Goal: Task Accomplishment & Management: Use online tool/utility

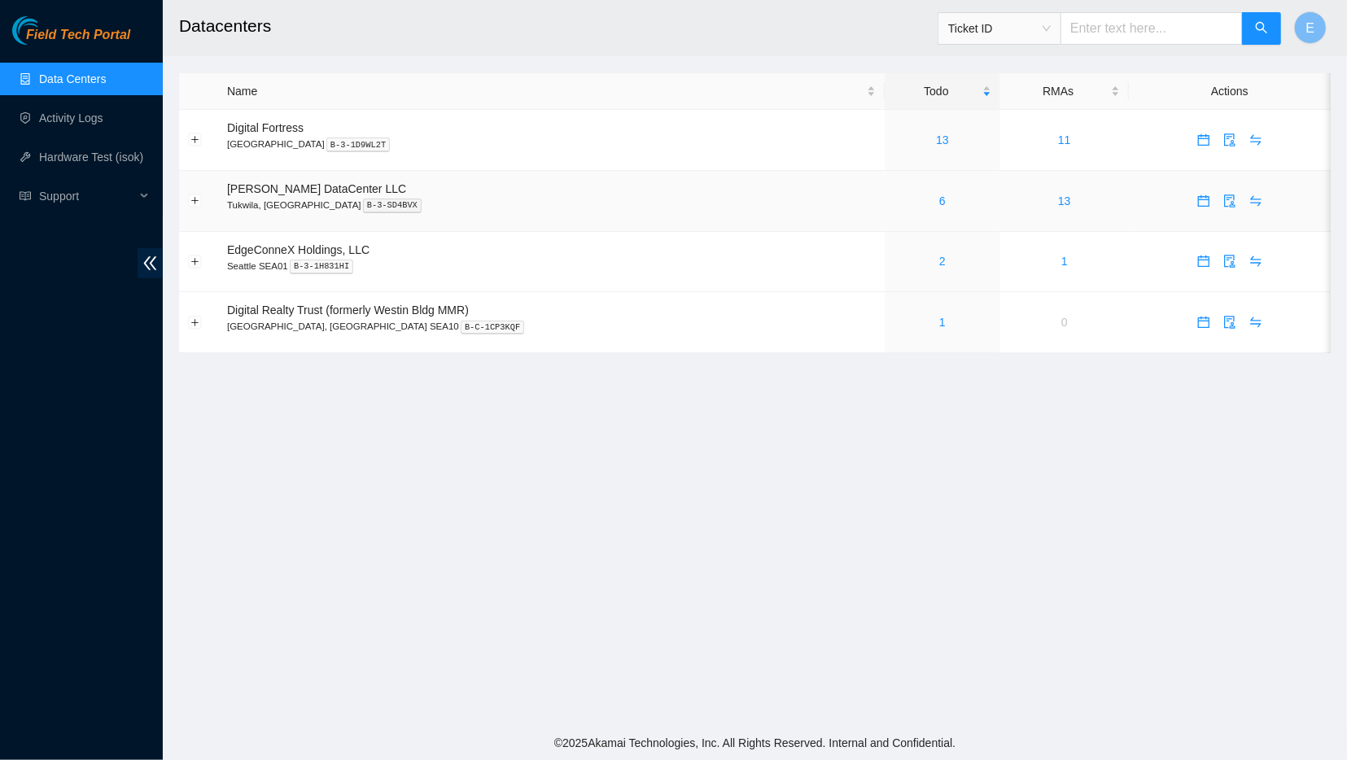
click at [894, 198] on div "6" at bounding box center [943, 201] width 98 height 18
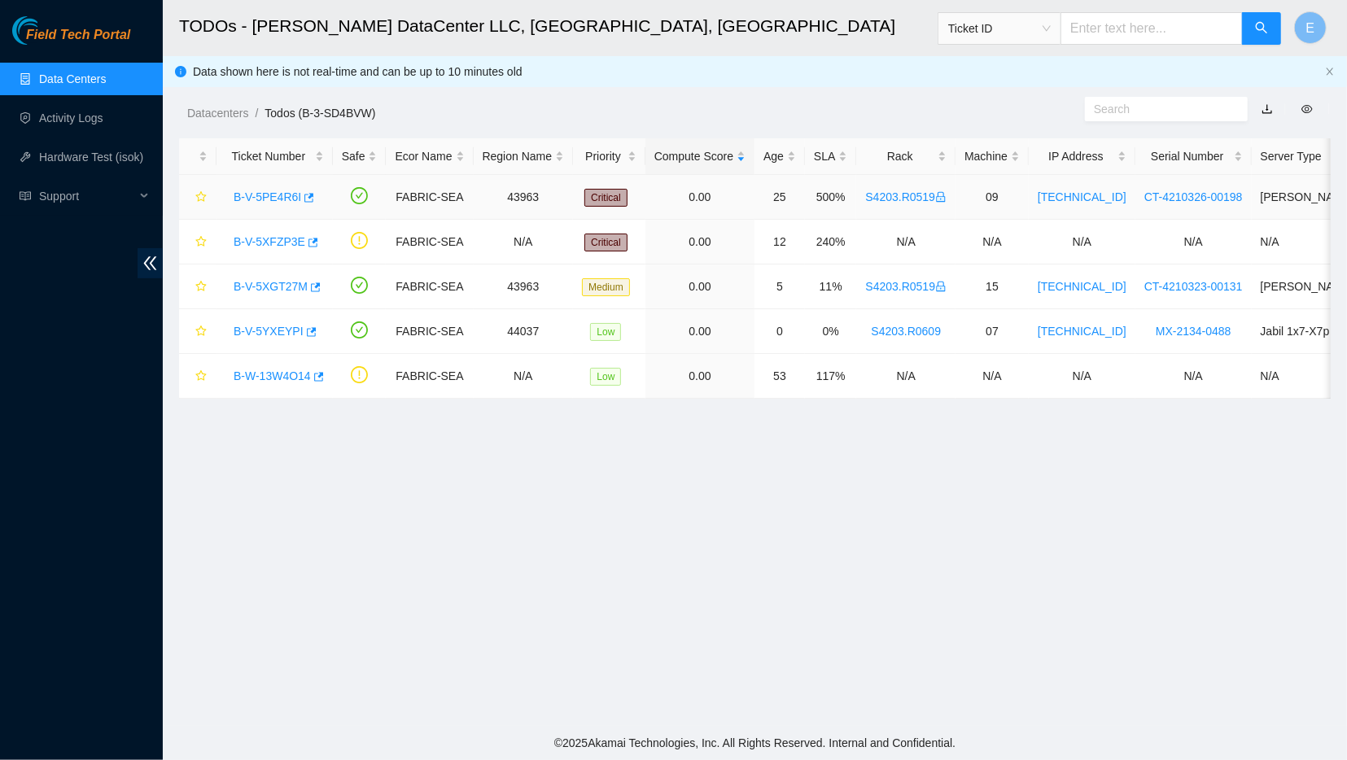
click at [277, 195] on link "B-V-5PE4R6I" at bounding box center [268, 196] width 68 height 13
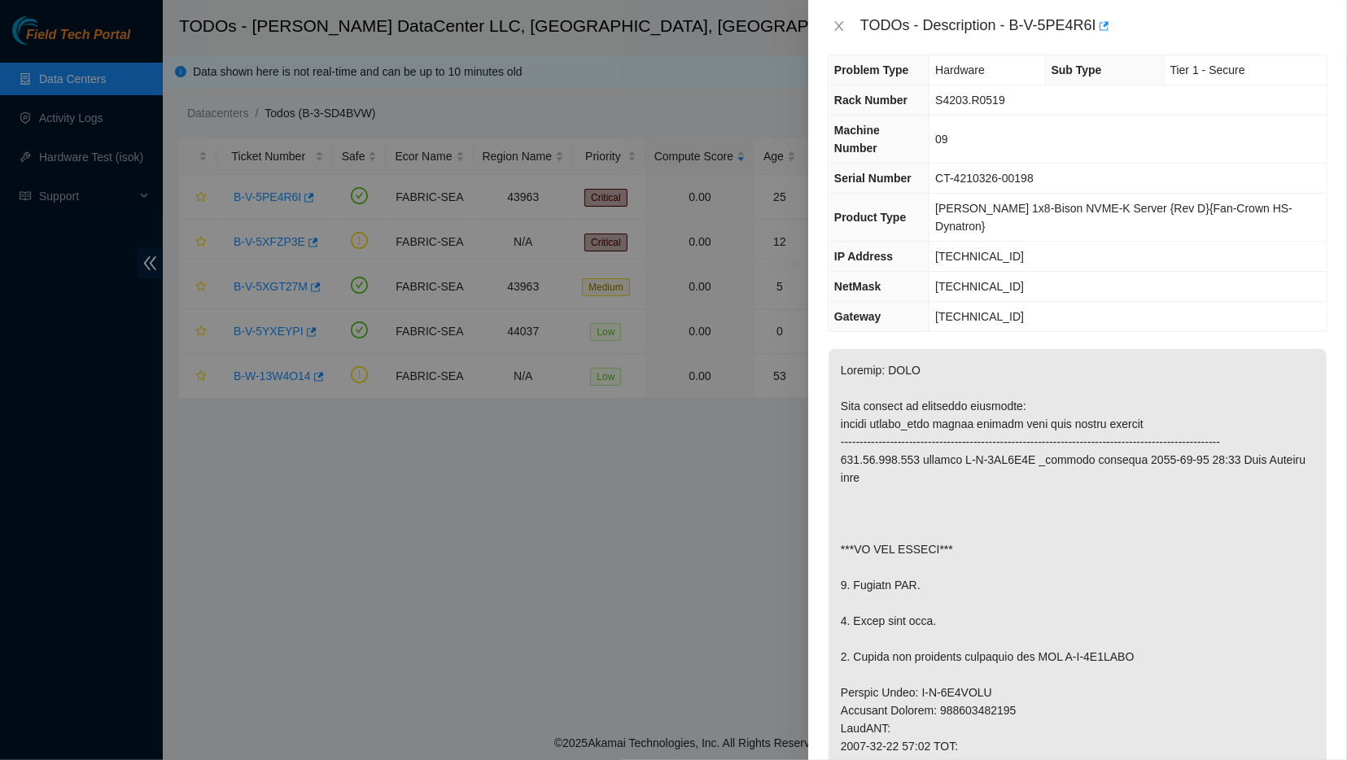
scroll to position [29, 0]
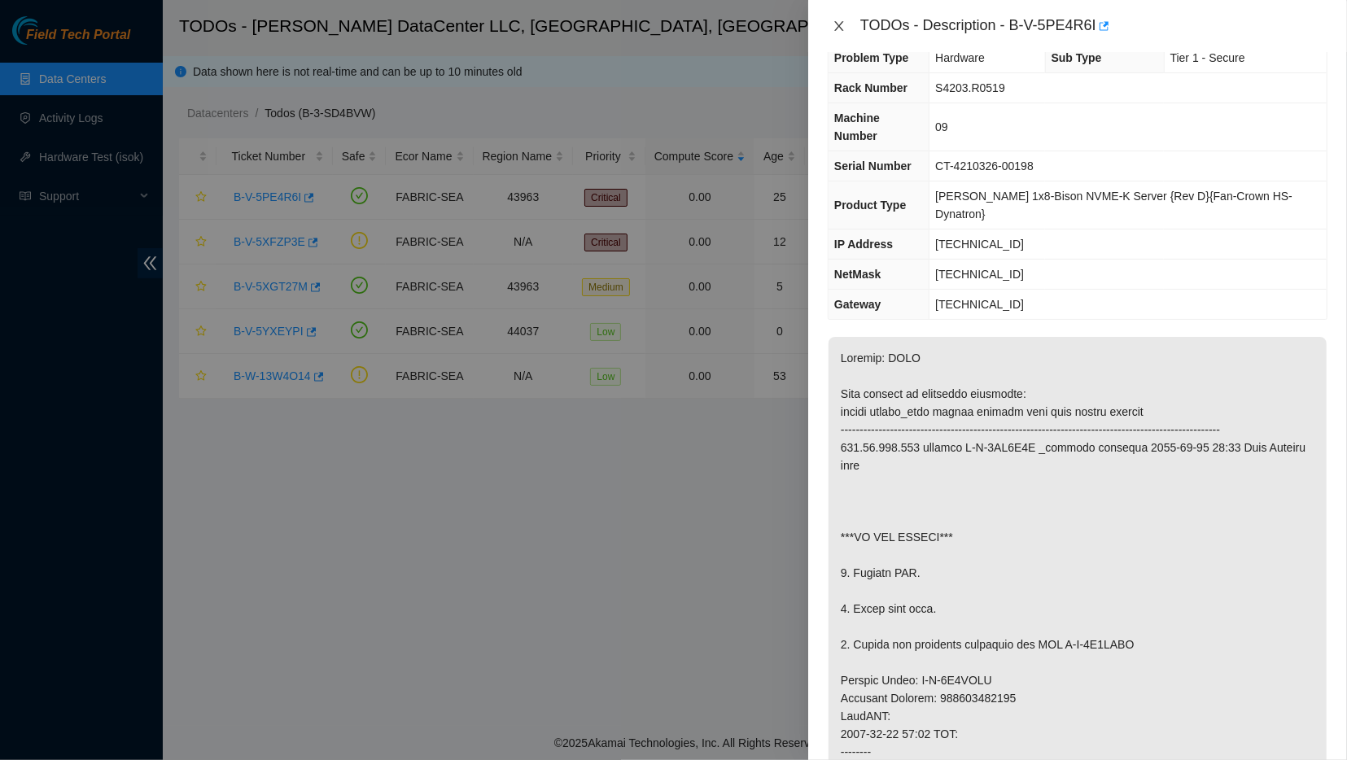
click at [847, 30] on button "Close" at bounding box center [839, 26] width 23 height 15
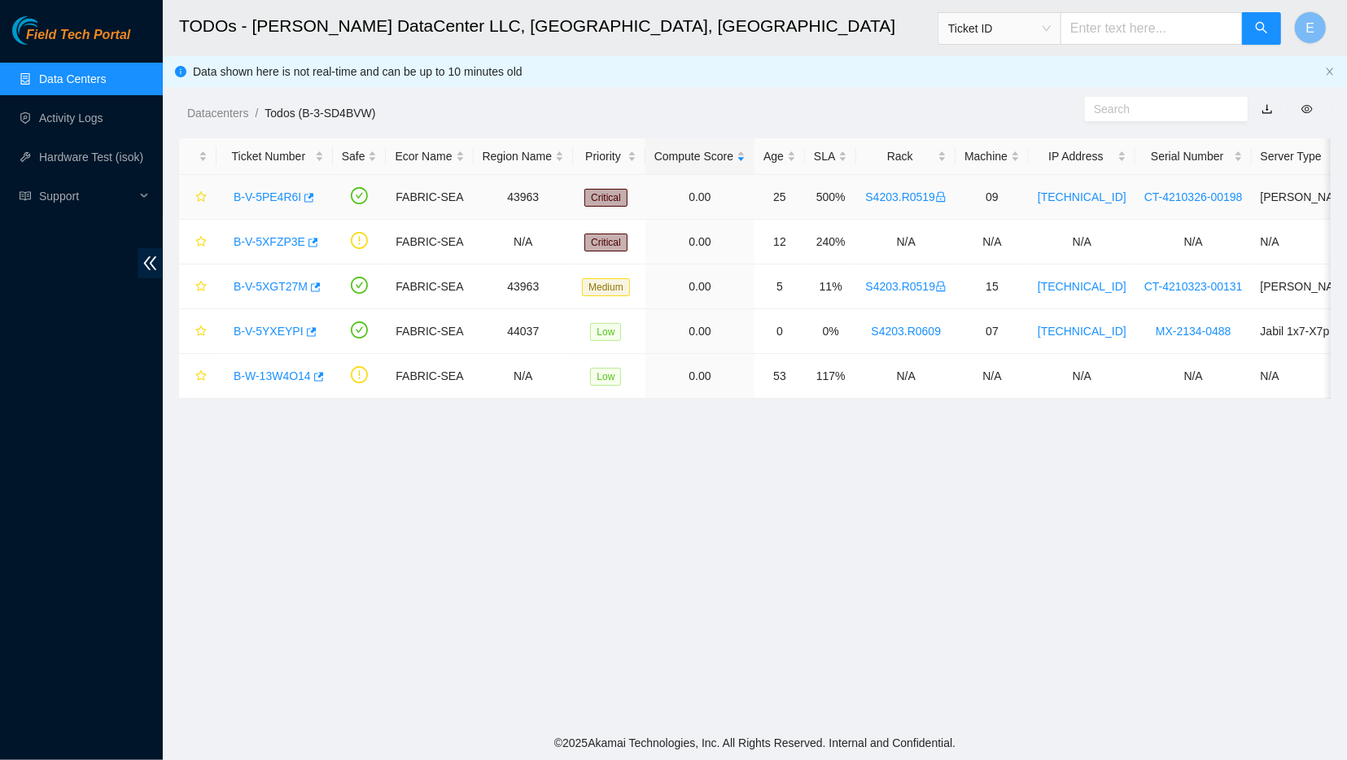
scroll to position [38, 0]
click at [285, 240] on link "B-V-5XFZP3E" at bounding box center [270, 241] width 72 height 13
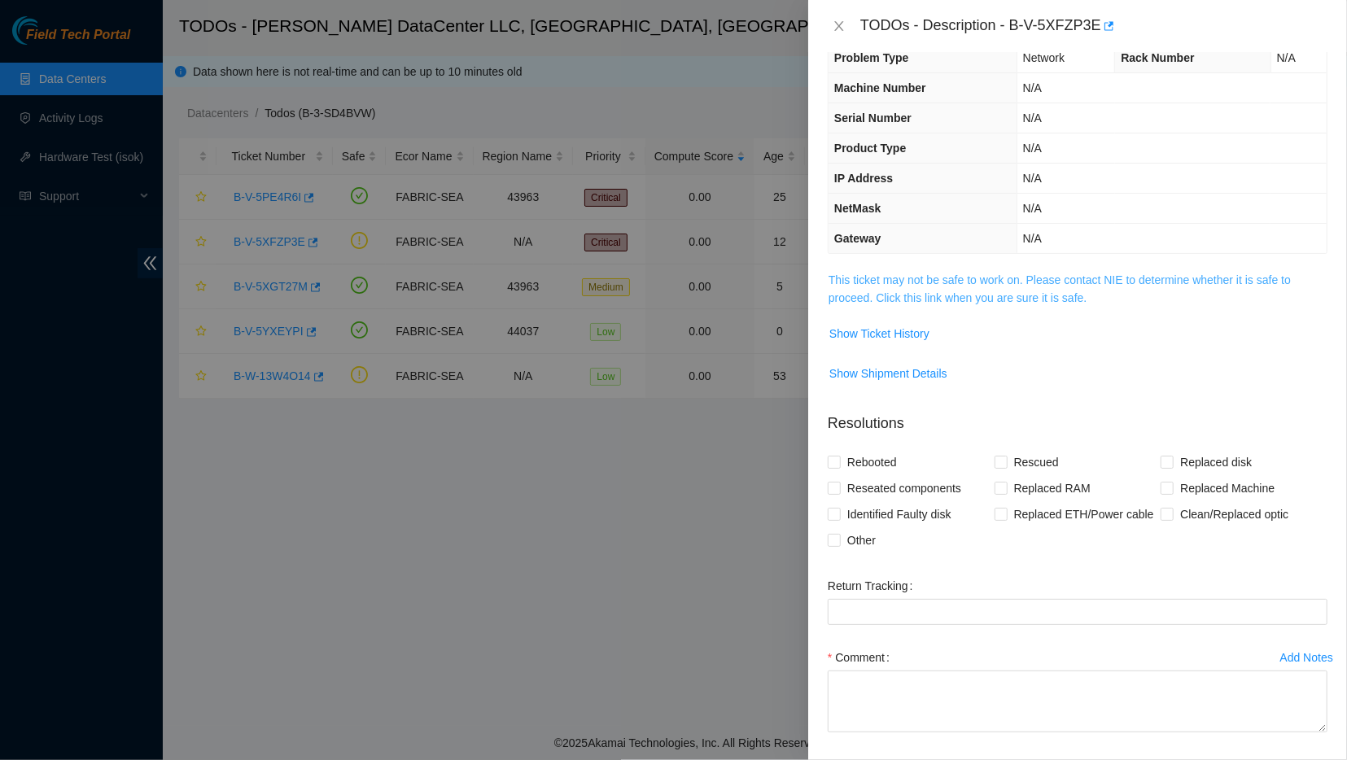
click at [869, 284] on link "This ticket may not be safe to work on. Please contact NIE to determine whether…" at bounding box center [1060, 289] width 462 height 31
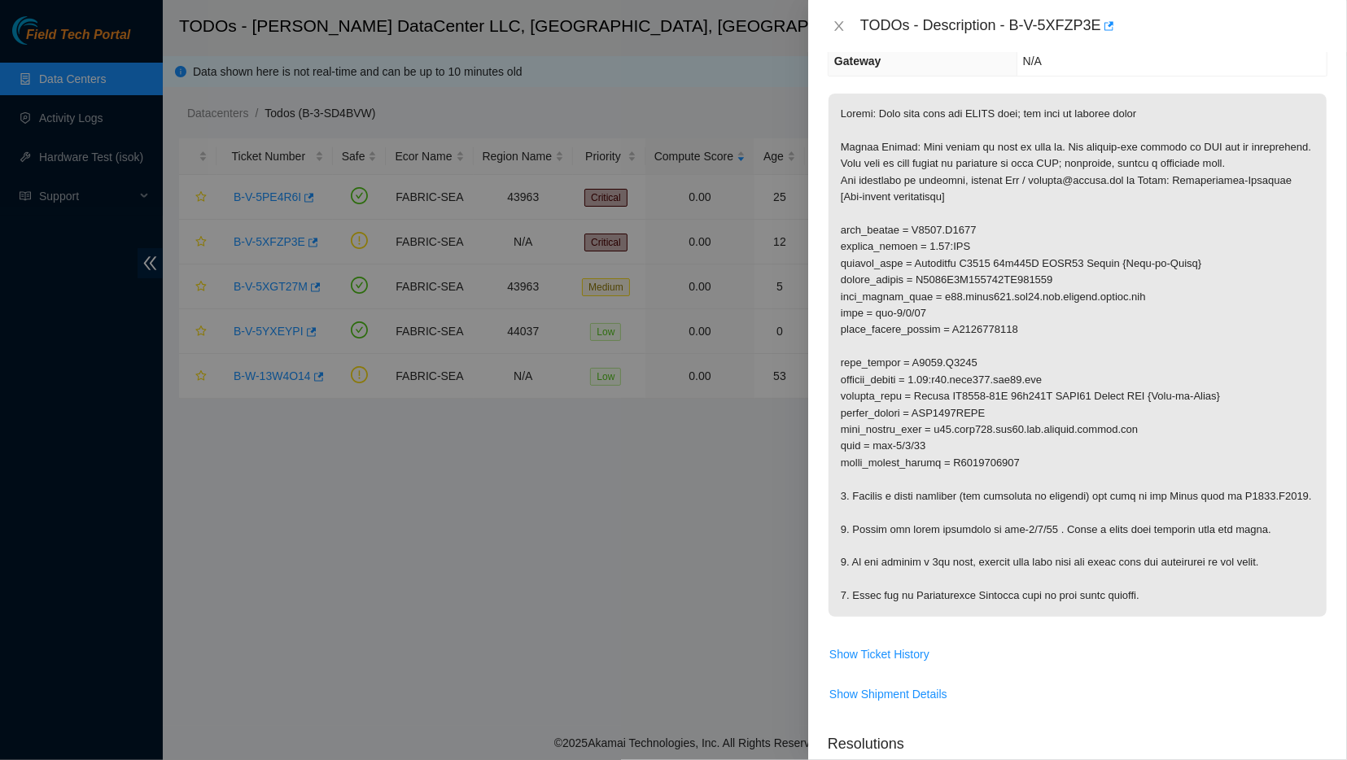
scroll to position [206, 0]
click at [833, 26] on icon "close" at bounding box center [839, 26] width 13 height 13
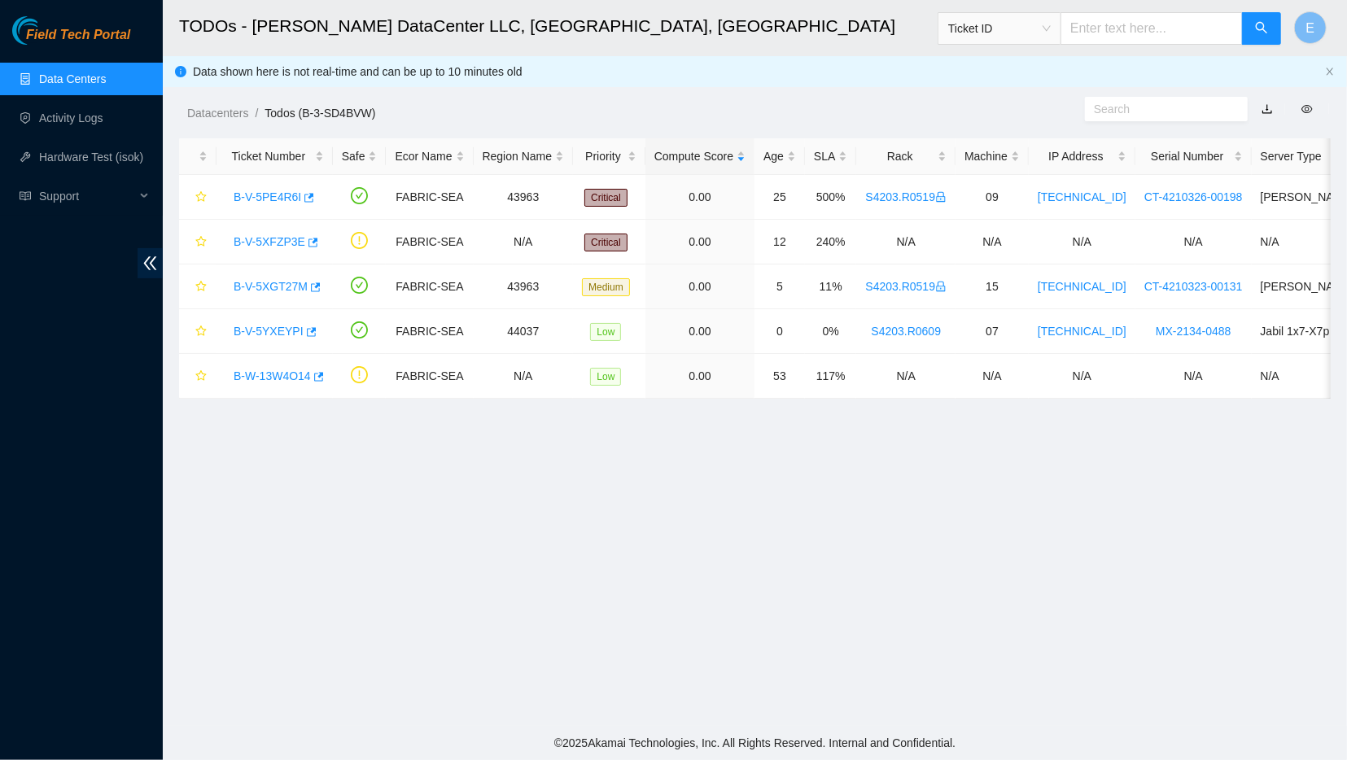
scroll to position [129, 0]
click at [273, 284] on link "B-V-5XGT27M" at bounding box center [271, 286] width 74 height 13
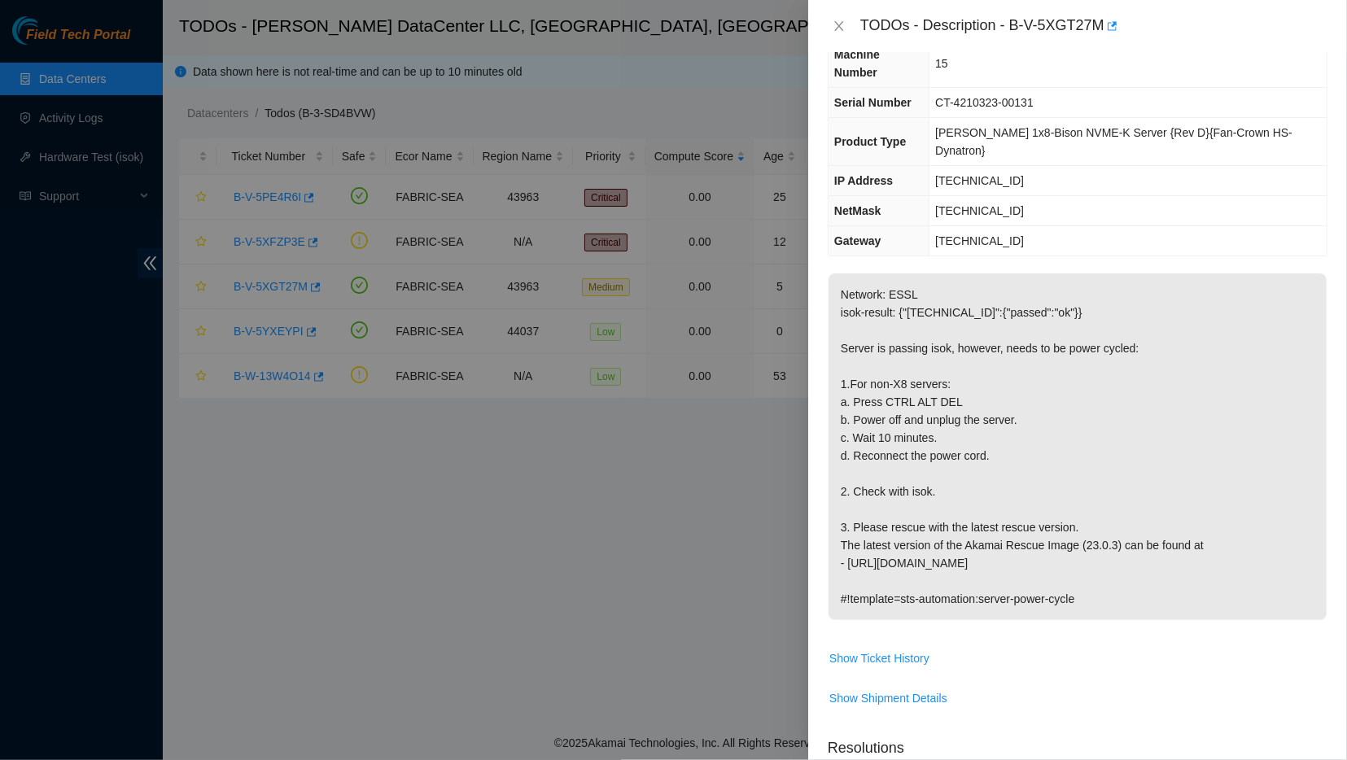
scroll to position [0, 0]
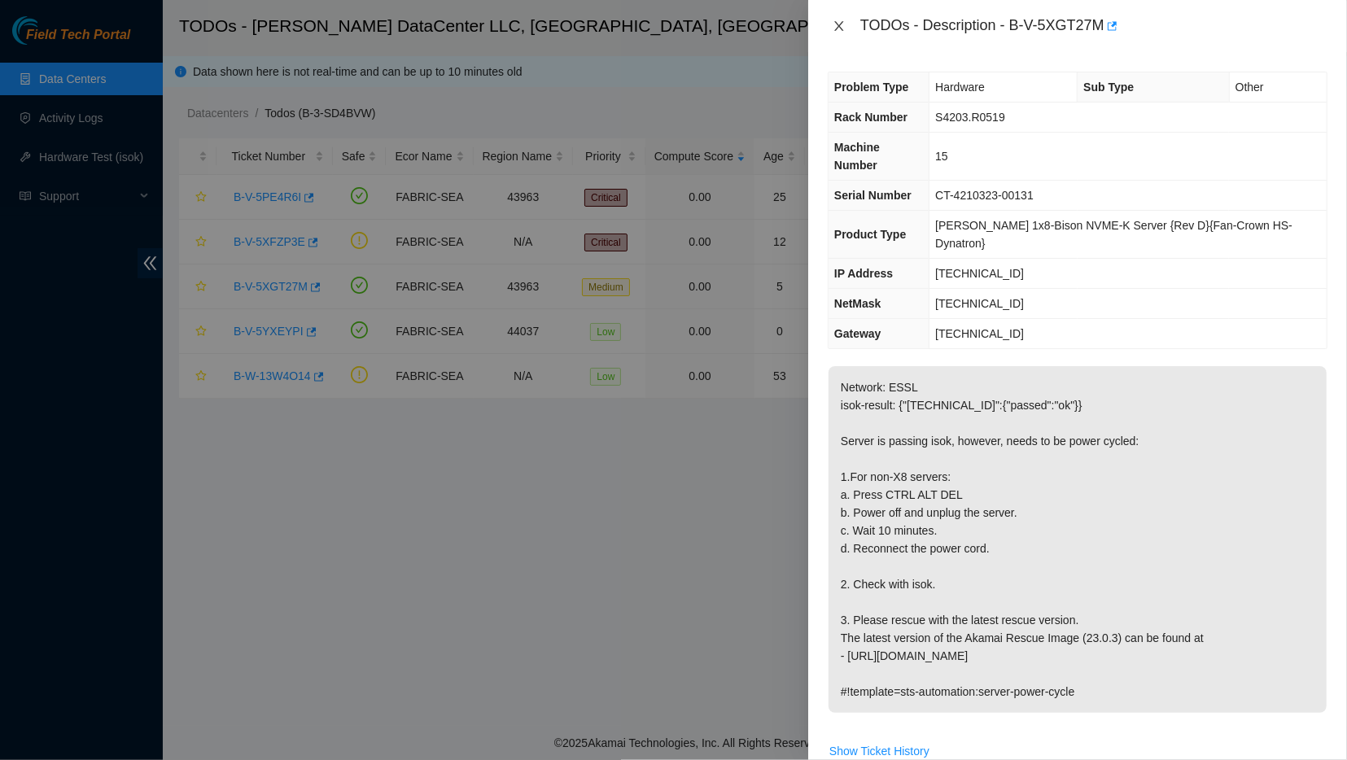
click at [835, 28] on icon "close" at bounding box center [839, 26] width 13 height 13
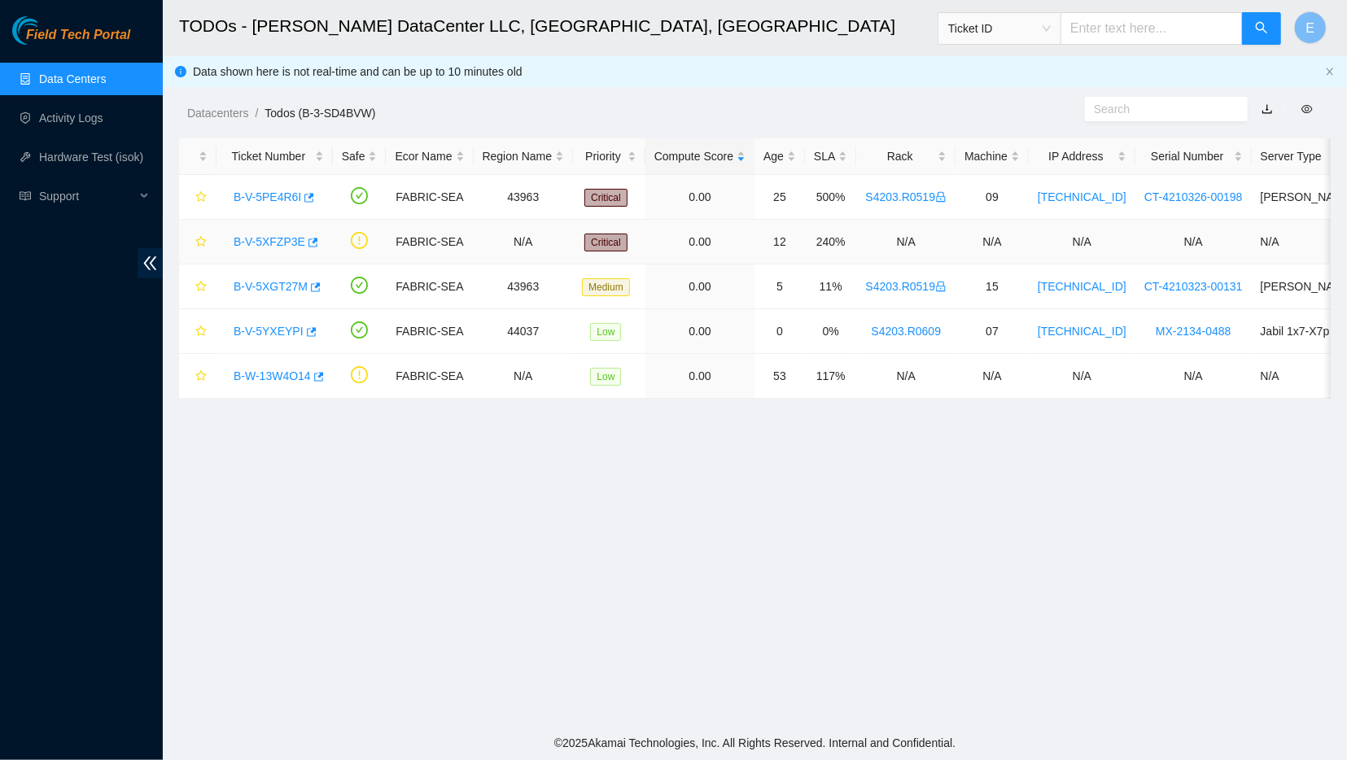
click at [274, 242] on link "B-V-5XFZP3E" at bounding box center [270, 241] width 72 height 13
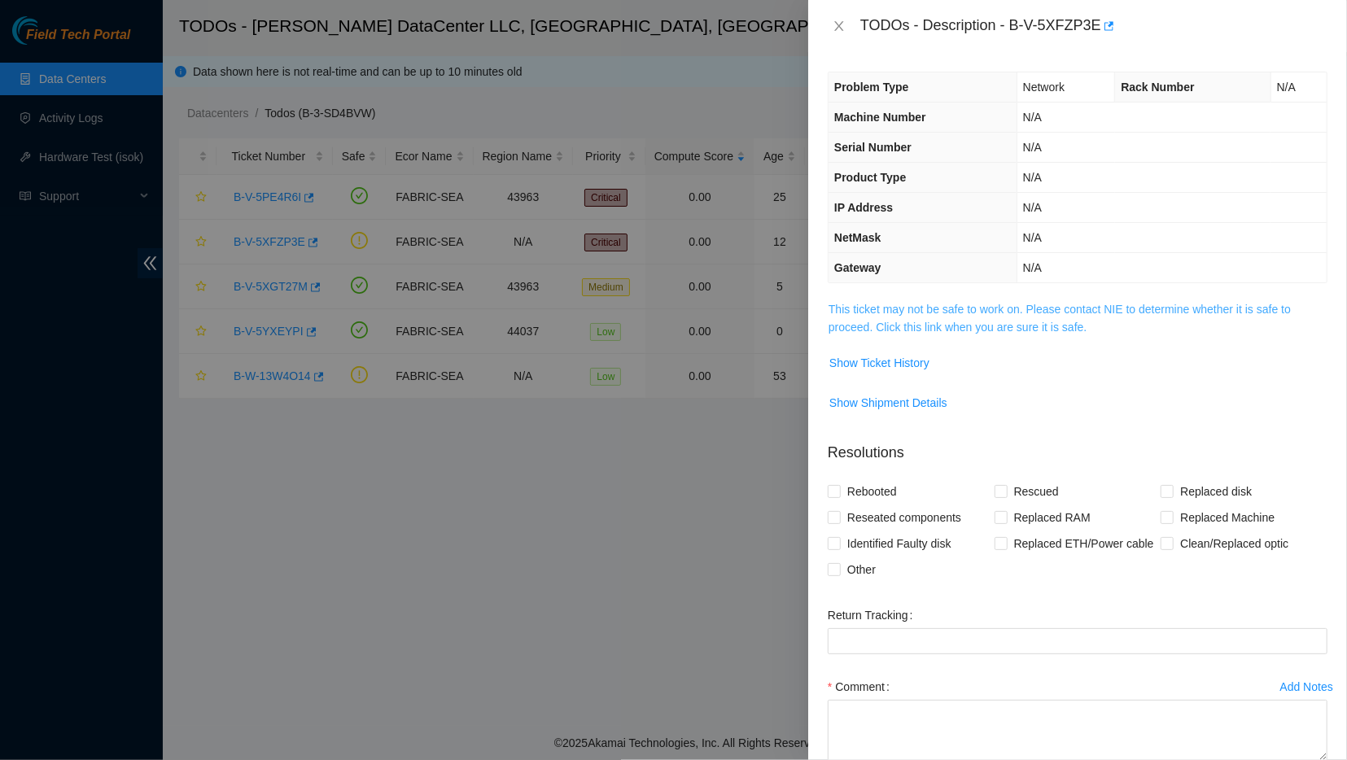
click at [878, 311] on link "This ticket may not be safe to work on. Please contact NIE to determine whether…" at bounding box center [1060, 318] width 462 height 31
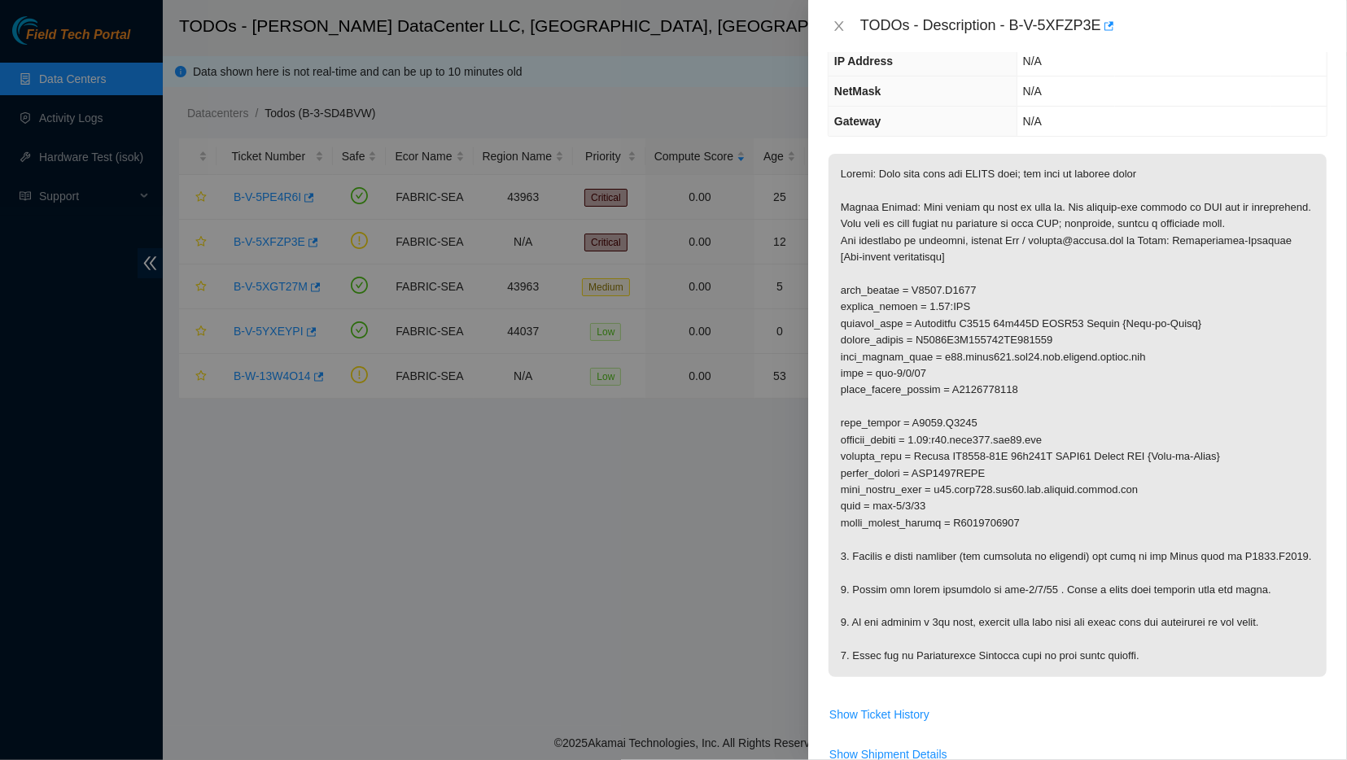
scroll to position [149, 0]
click at [833, 24] on icon "close" at bounding box center [839, 26] width 13 height 13
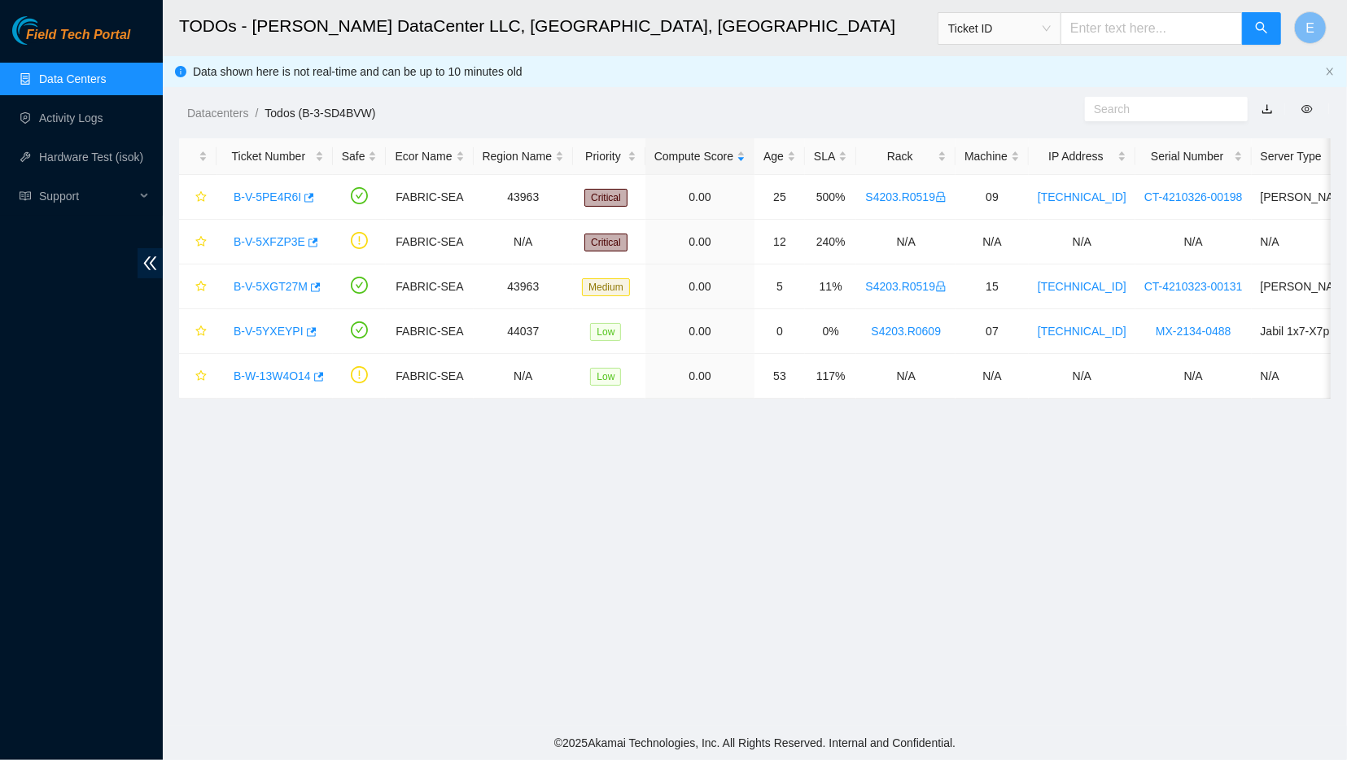
scroll to position [129, 0]
click at [101, 119] on link "Activity Logs" at bounding box center [71, 118] width 64 height 13
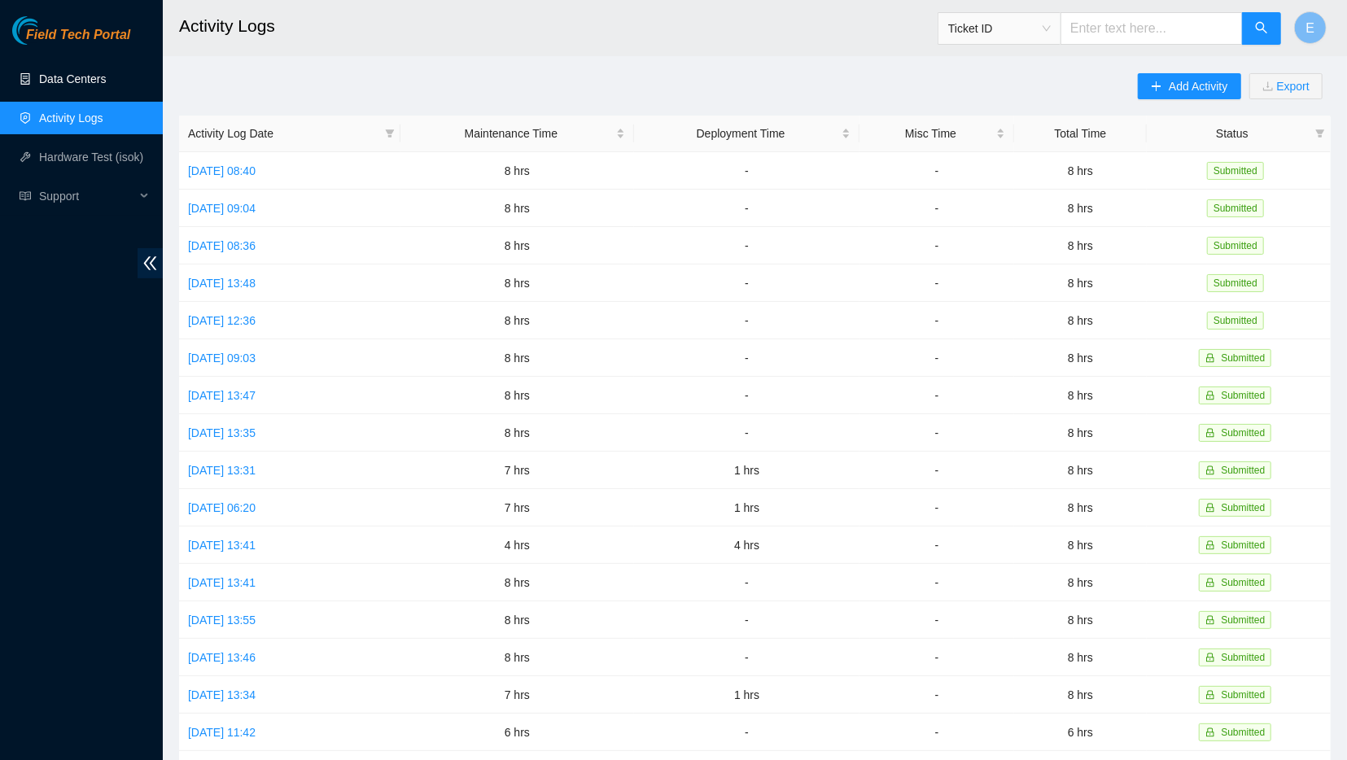
click at [106, 80] on link "Data Centers" at bounding box center [72, 78] width 67 height 13
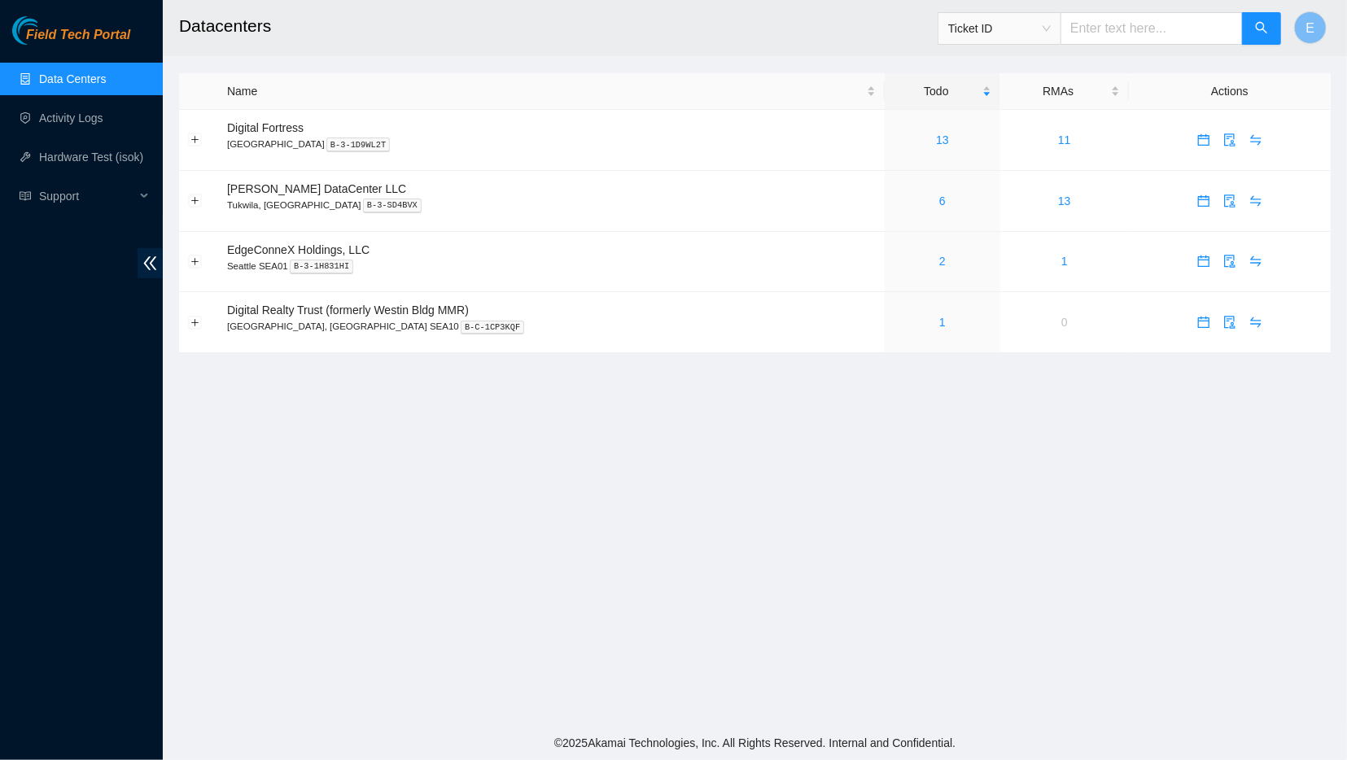
click at [1051, 22] on span "Ticket ID" at bounding box center [999, 28] width 103 height 24
click at [1047, 27] on span "Ticket ID" at bounding box center [999, 28] width 103 height 24
click at [128, 193] on span "Support" at bounding box center [87, 196] width 96 height 33
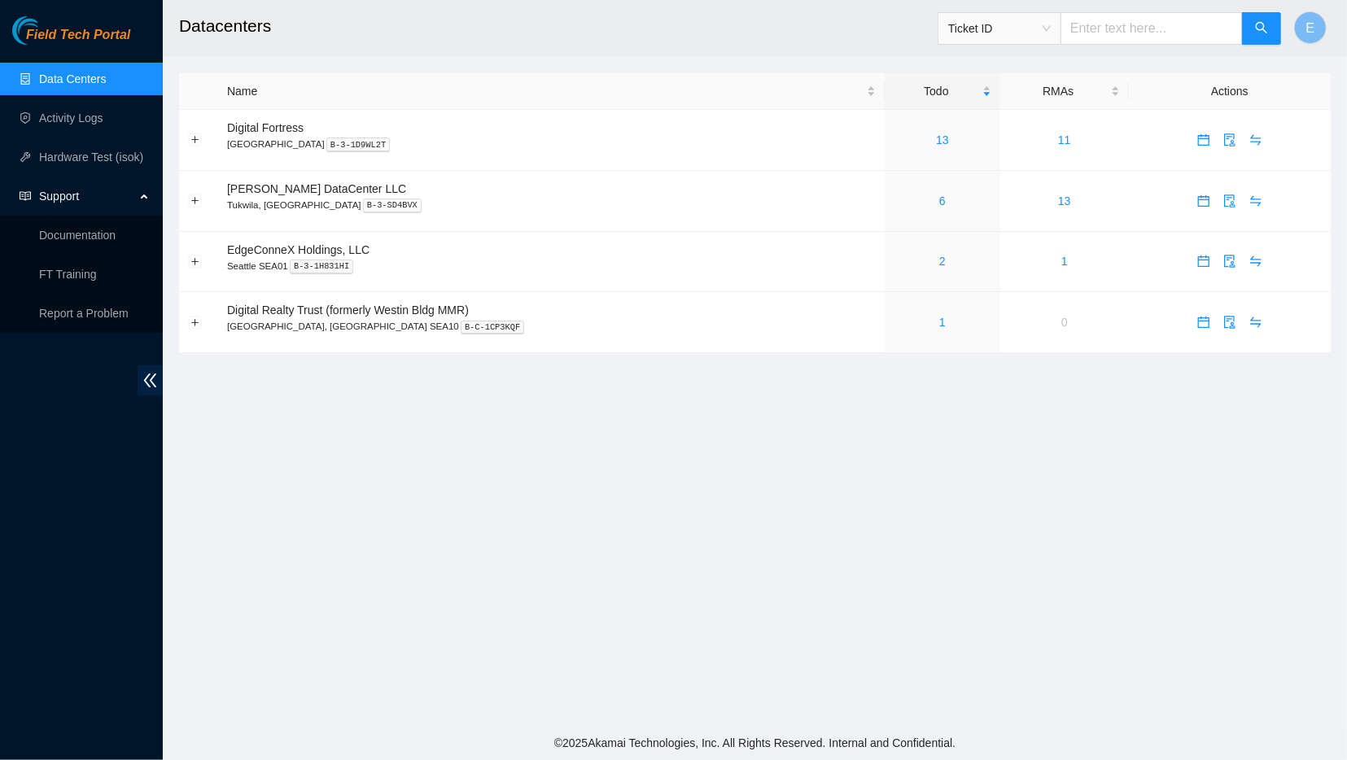
click at [136, 193] on div "Support" at bounding box center [81, 196] width 163 height 33
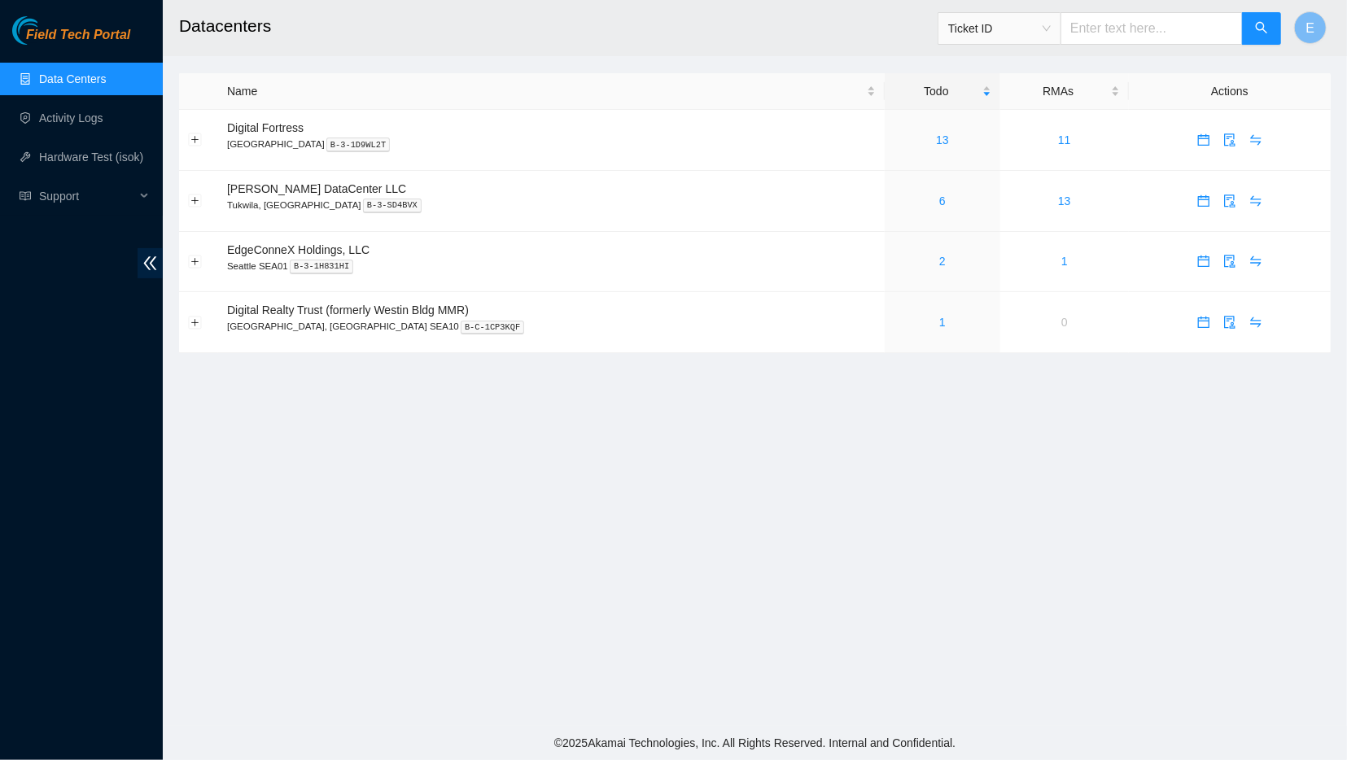
click at [933, 3] on h2 "Datacenters" at bounding box center [639, 26] width 921 height 52
click at [894, 200] on div "6" at bounding box center [943, 201] width 98 height 18
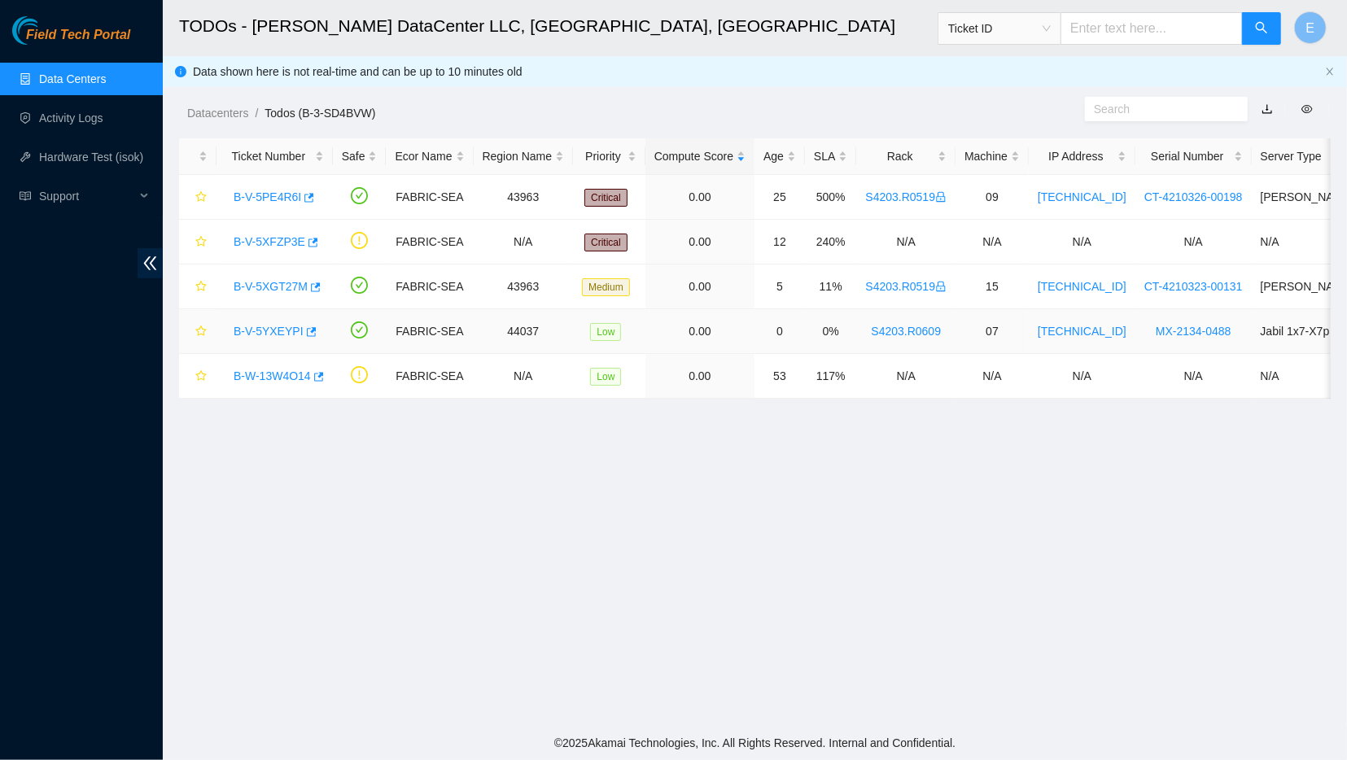
click at [264, 333] on link "B-V-5YXEYPI" at bounding box center [269, 331] width 70 height 13
